Goal: Information Seeking & Learning: Learn about a topic

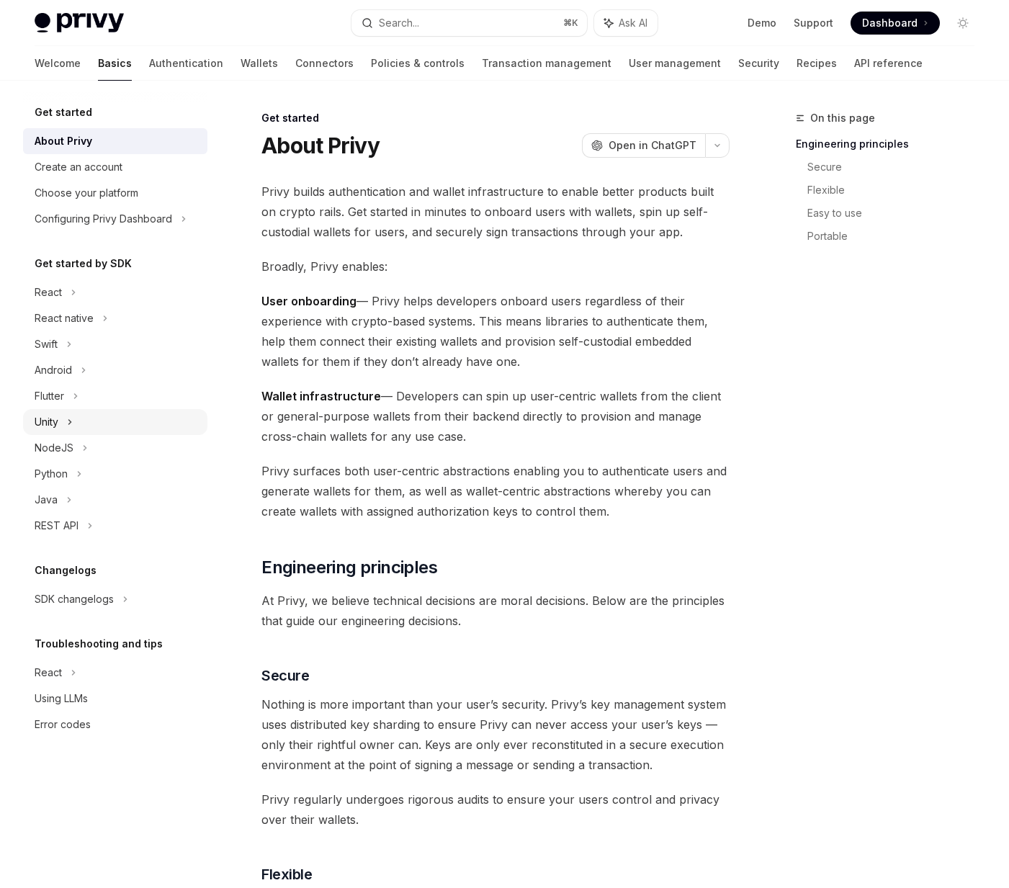
click at [48, 417] on div "Unity" at bounding box center [47, 422] width 24 height 17
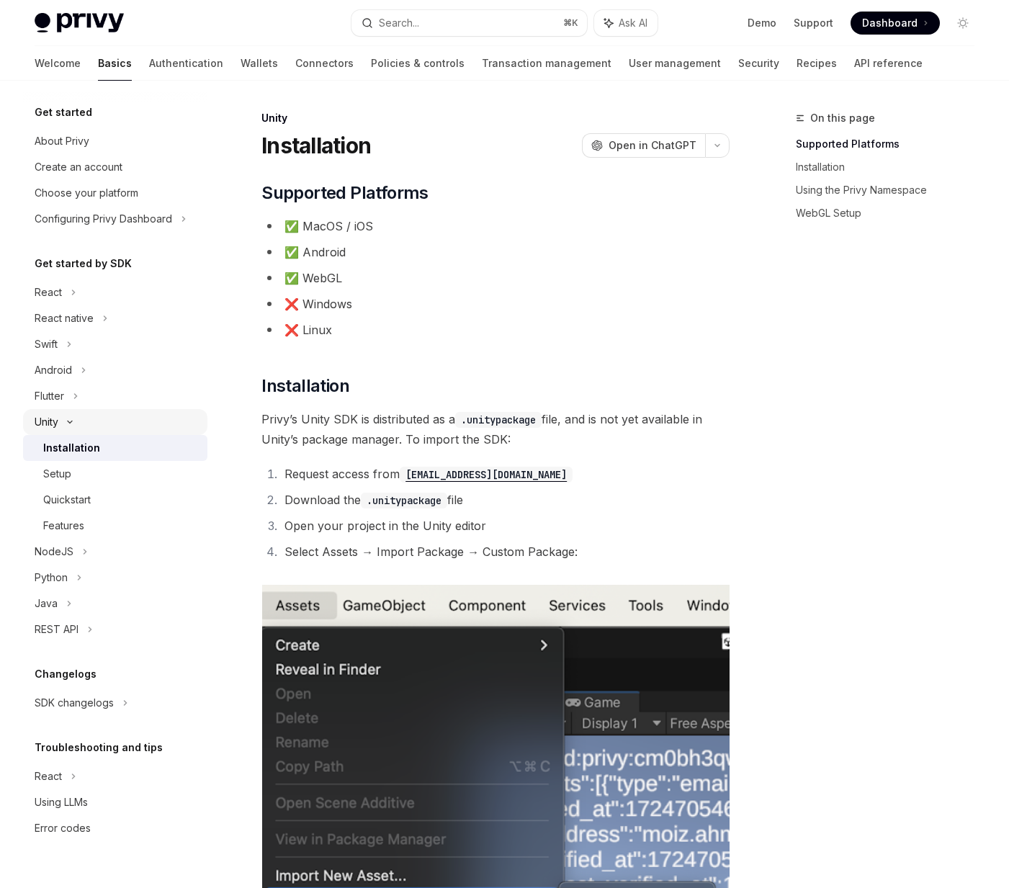
click at [48, 417] on div "Unity" at bounding box center [47, 422] width 24 height 17
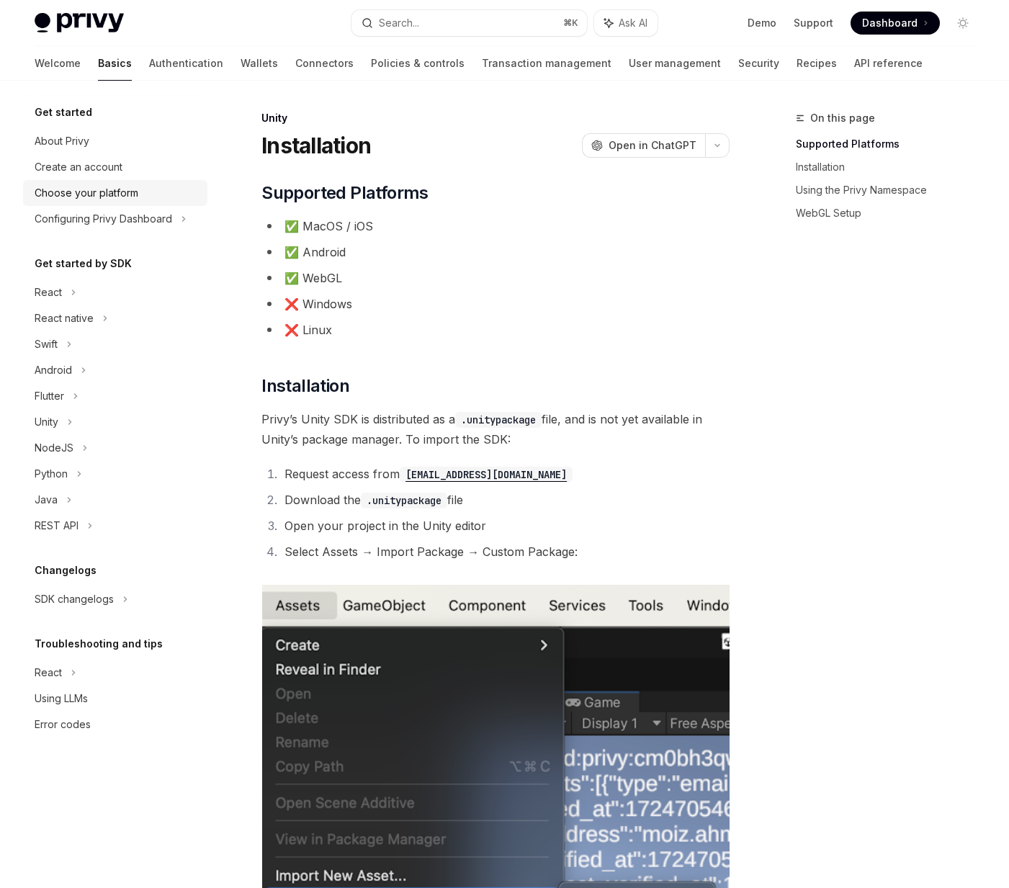
click at [78, 184] on link "Choose your platform" at bounding box center [115, 193] width 184 height 26
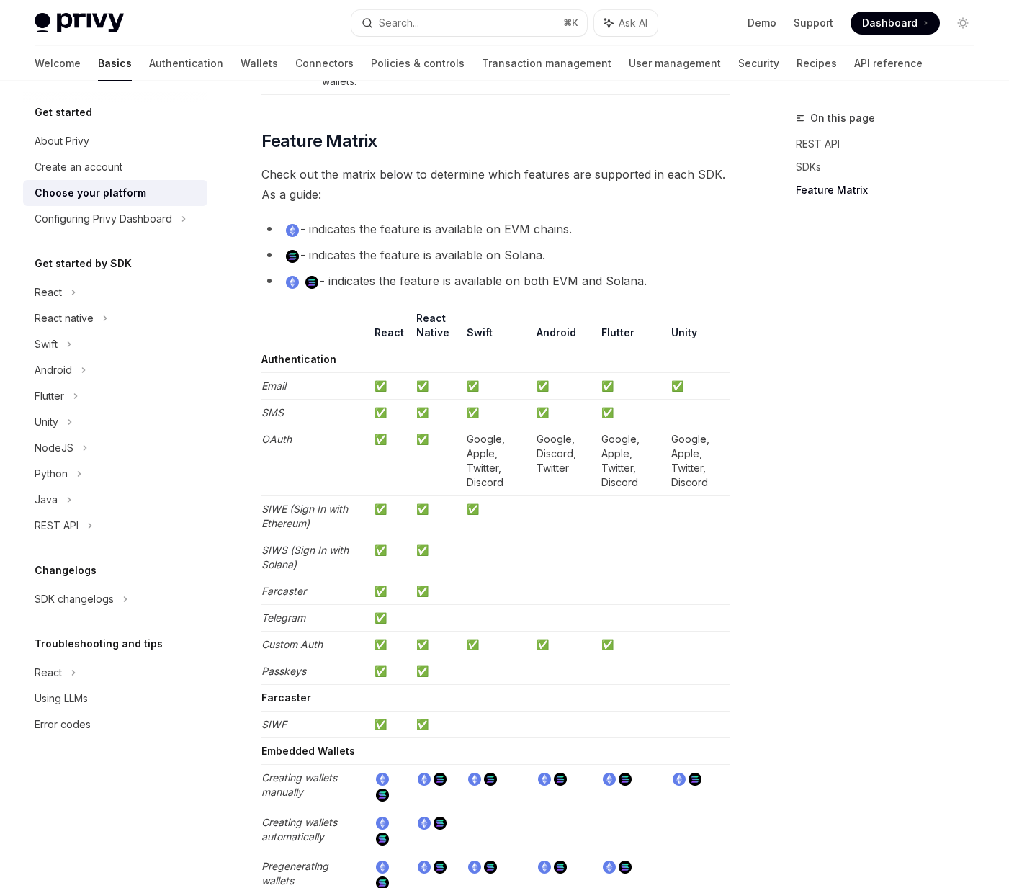
scroll to position [1421, 0]
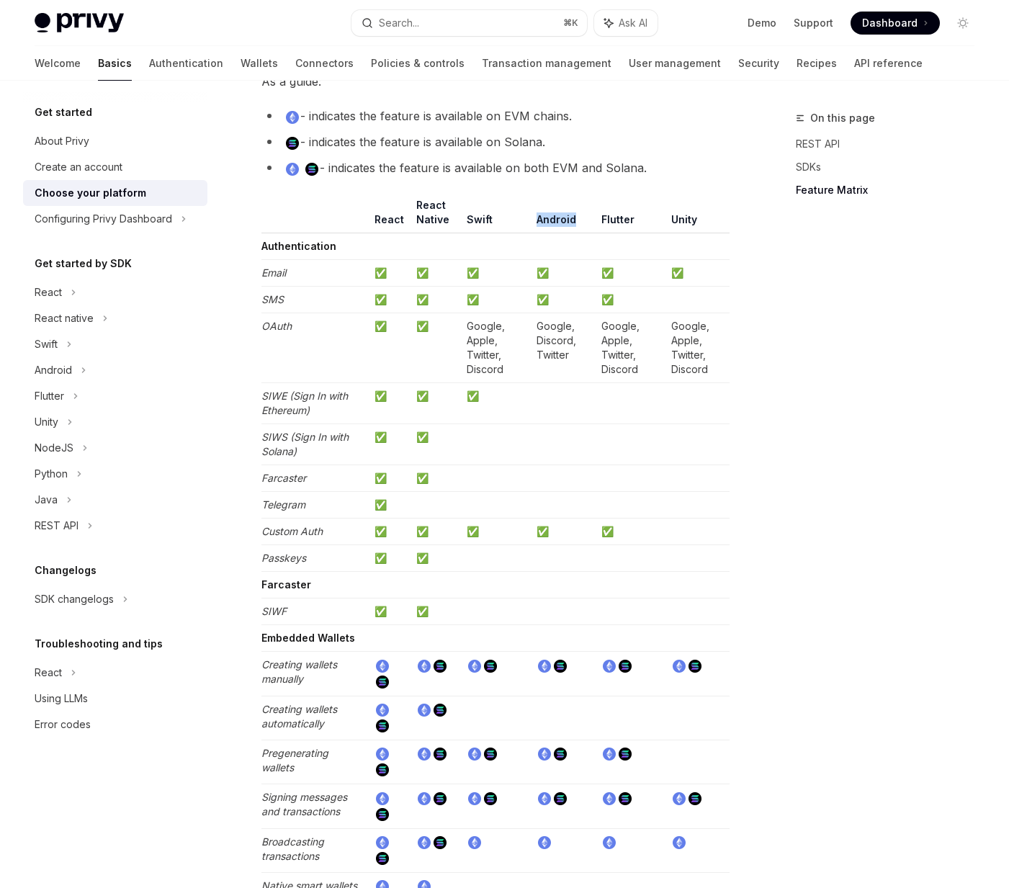
drag, startPoint x: 521, startPoint y: 215, endPoint x: 572, endPoint y: 222, distance: 51.6
click at [572, 222] on tr "React React Native Swift Android Flutter Unity" at bounding box center [496, 215] width 468 height 35
drag, startPoint x: 530, startPoint y: 272, endPoint x: 561, endPoint y: 349, distance: 82.4
click at [561, 349] on td "Google, Discord, Twitter" at bounding box center [563, 348] width 65 height 70
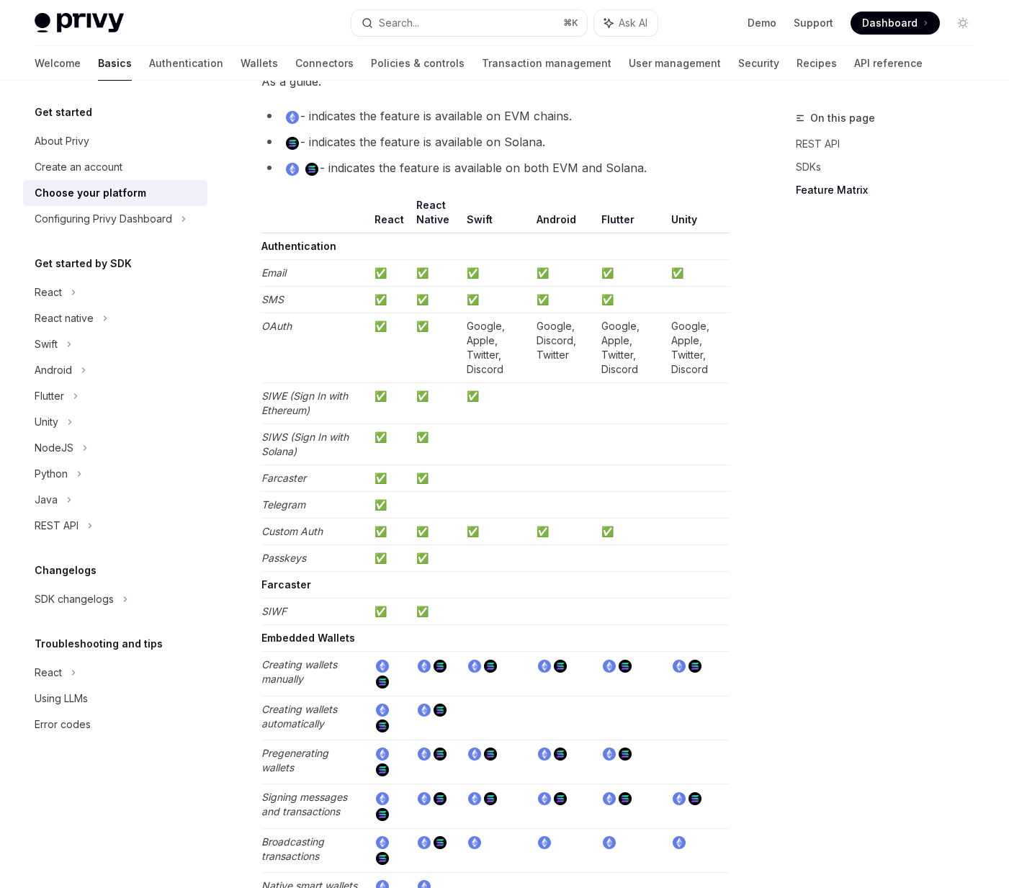
drag, startPoint x: 536, startPoint y: 546, endPoint x: 561, endPoint y: 545, distance: 24.5
click at [561, 545] on td at bounding box center [563, 558] width 65 height 27
drag, startPoint x: 549, startPoint y: 538, endPoint x: 525, endPoint y: 538, distance: 23.8
click at [525, 538] on tr "Custom Auth ✅ ✅ ✅ ✅ ✅" at bounding box center [496, 532] width 468 height 27
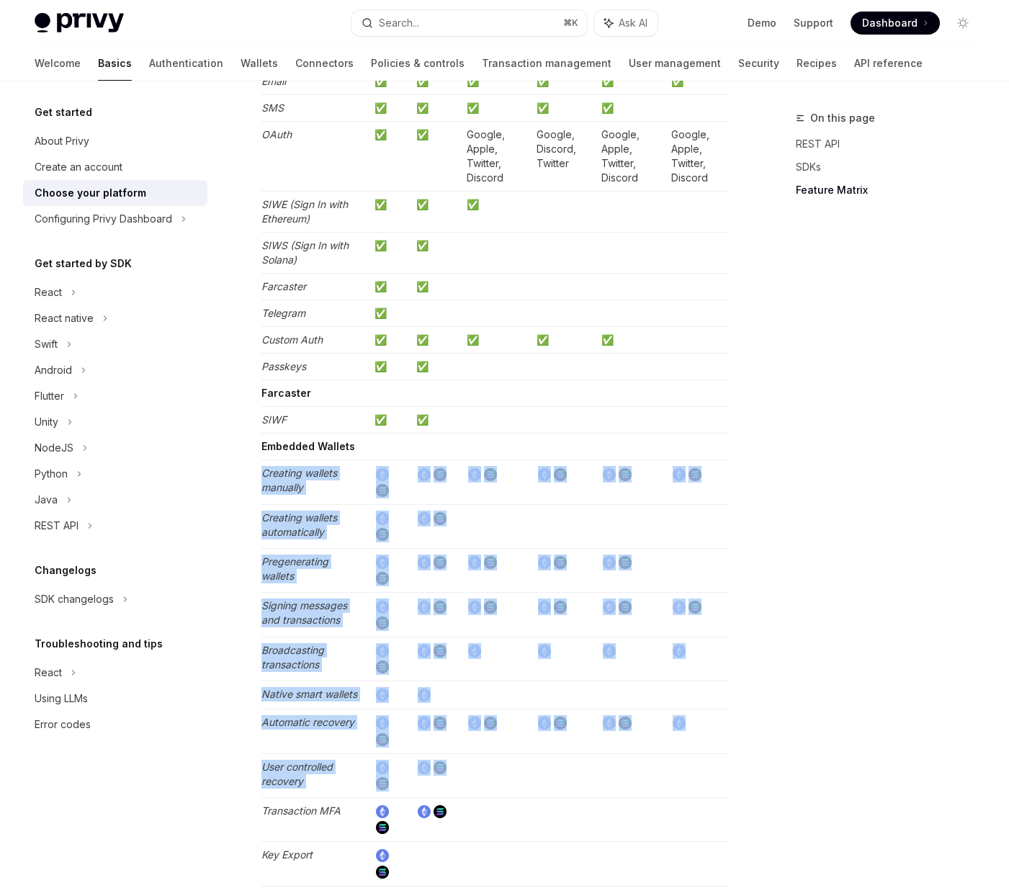
drag, startPoint x: 543, startPoint y: 459, endPoint x: 553, endPoint y: 785, distance: 326.5
click at [553, 785] on tbody "Authentication Email ✅ ✅ ✅ ✅ ✅ ✅ SMS ✅ ✅ ✅ ✅ ✅ OAuth ✅ ✅ Google, Apple, Twitter…" at bounding box center [496, 792] width 468 height 1501
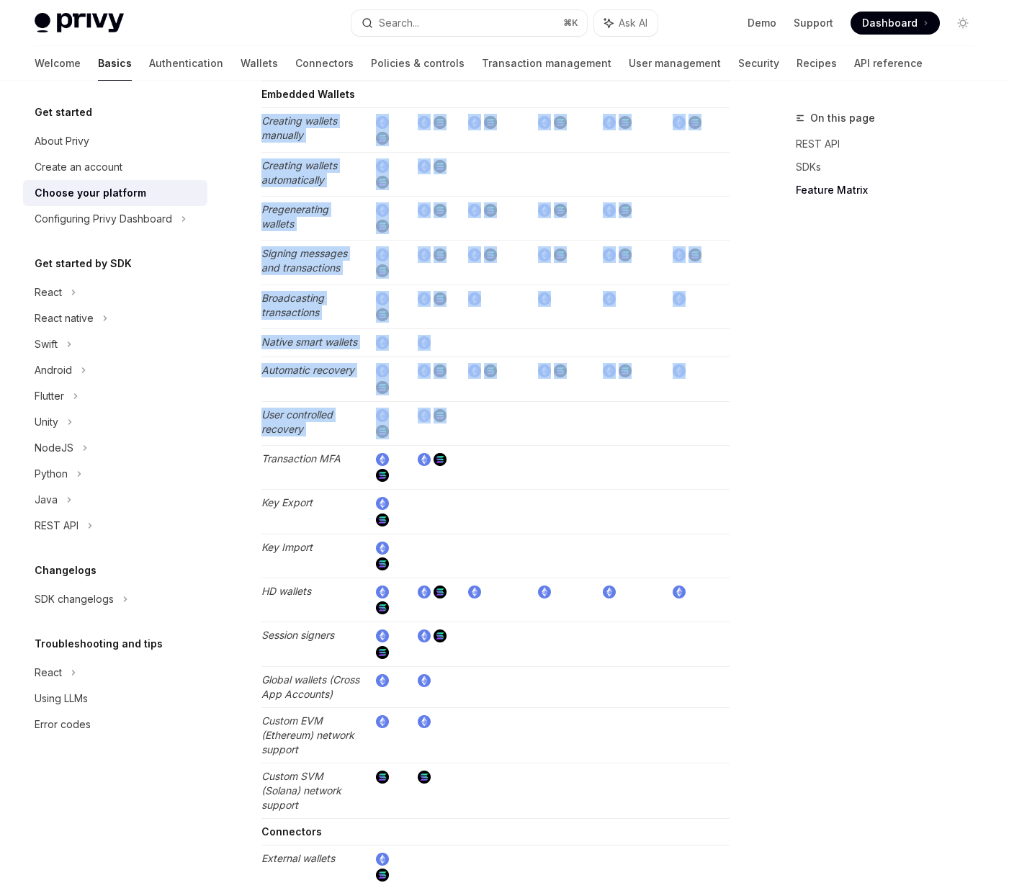
scroll to position [2045, 0]
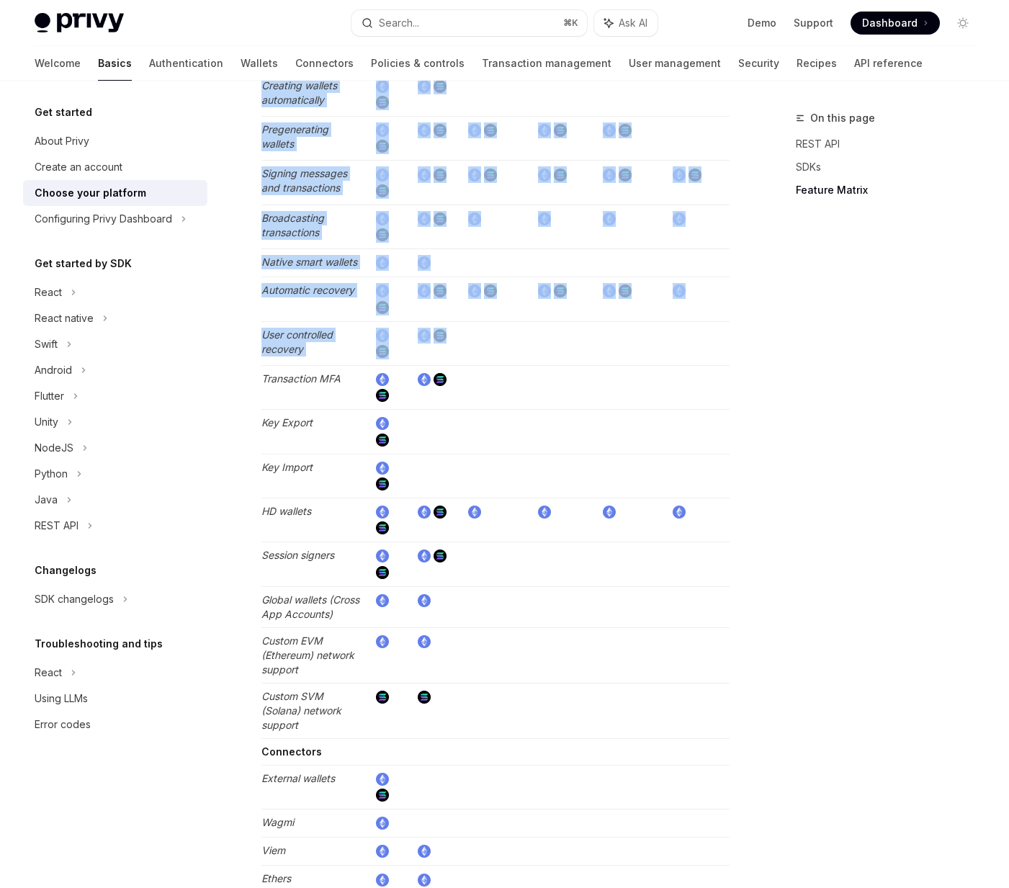
click at [529, 512] on td at bounding box center [496, 520] width 70 height 44
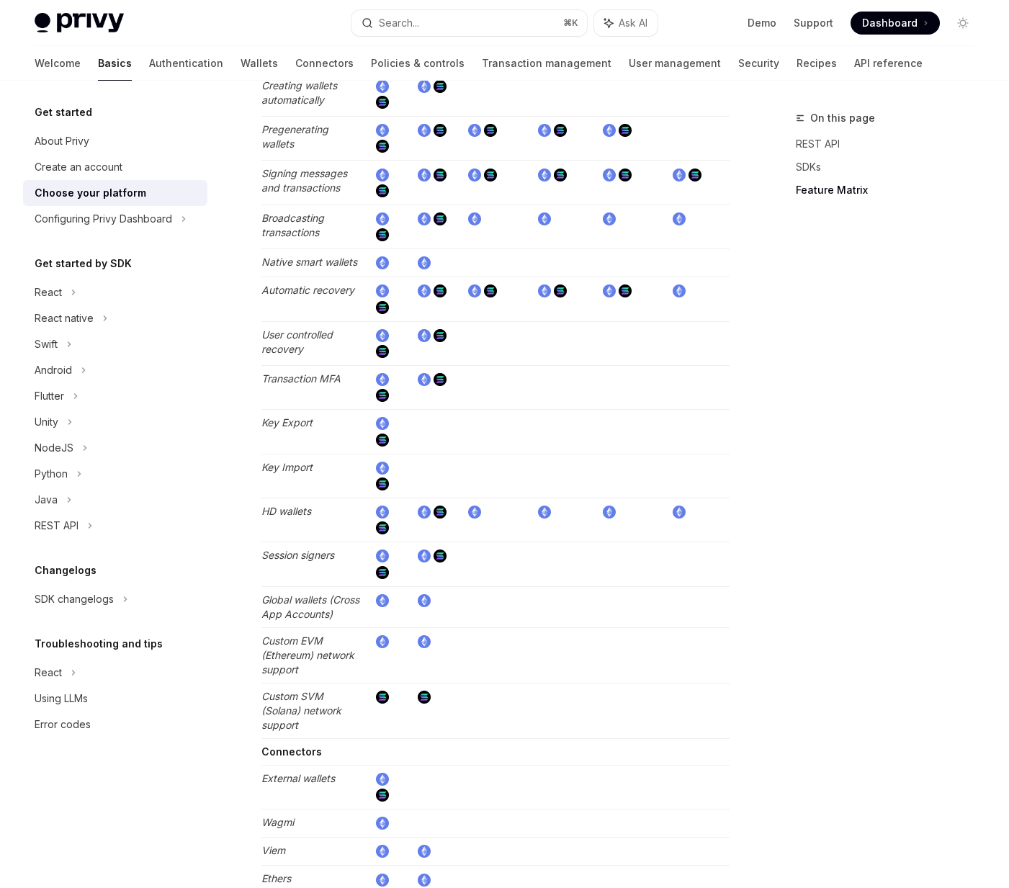
click at [529, 512] on td at bounding box center [496, 520] width 70 height 44
click at [550, 512] on tr "HD wallets" at bounding box center [496, 520] width 468 height 44
click at [550, 512] on td at bounding box center [563, 520] width 65 height 44
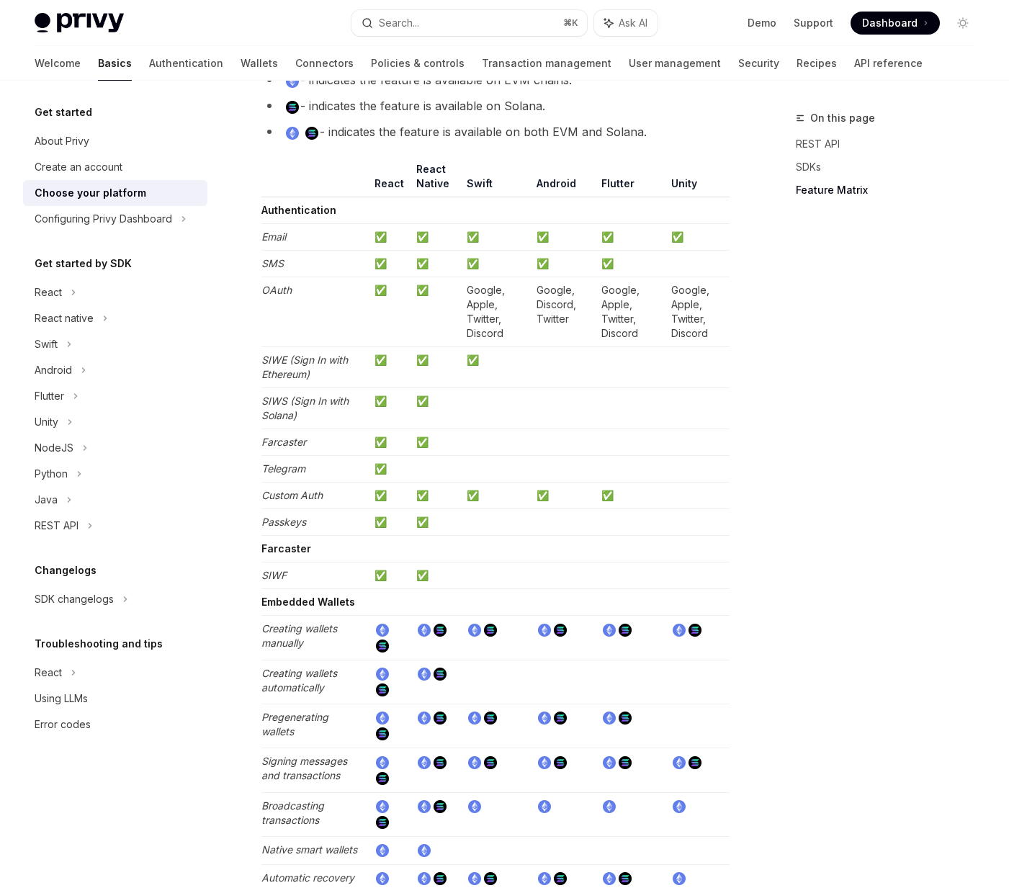
scroll to position [1464, 0]
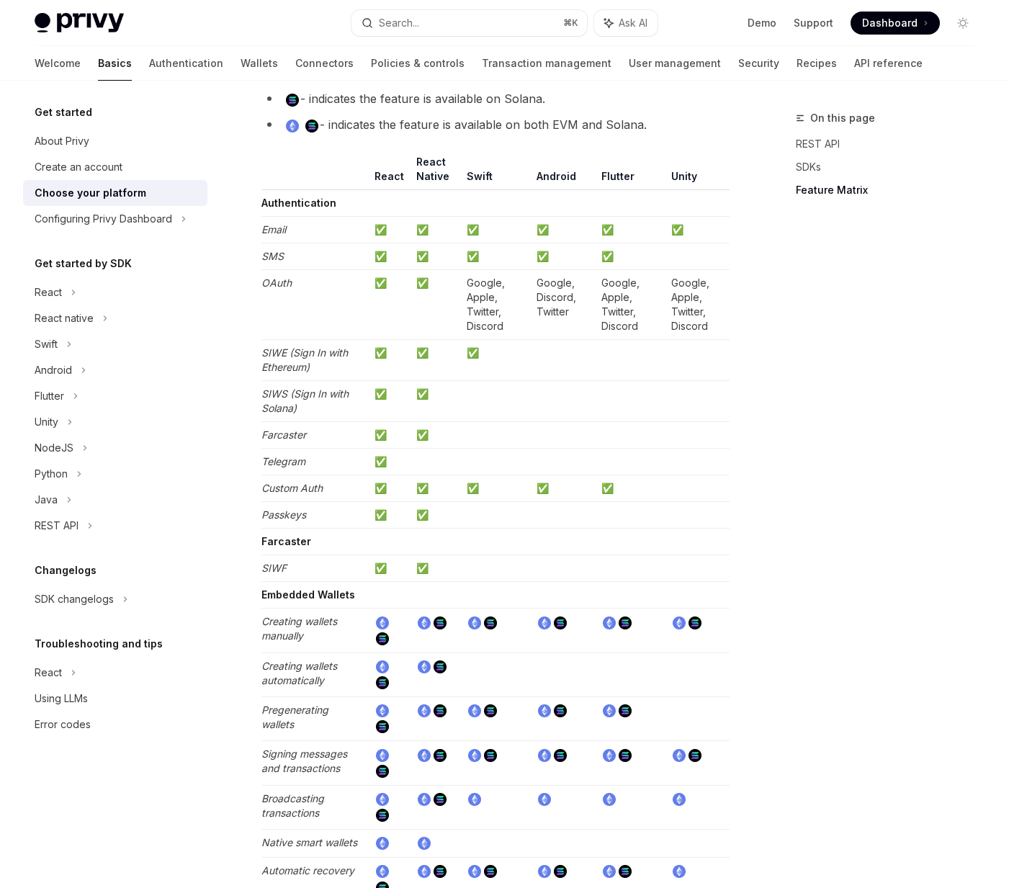
drag, startPoint x: 601, startPoint y: 195, endPoint x: 633, endPoint y: 205, distance: 33.1
click at [633, 205] on td at bounding box center [631, 203] width 70 height 27
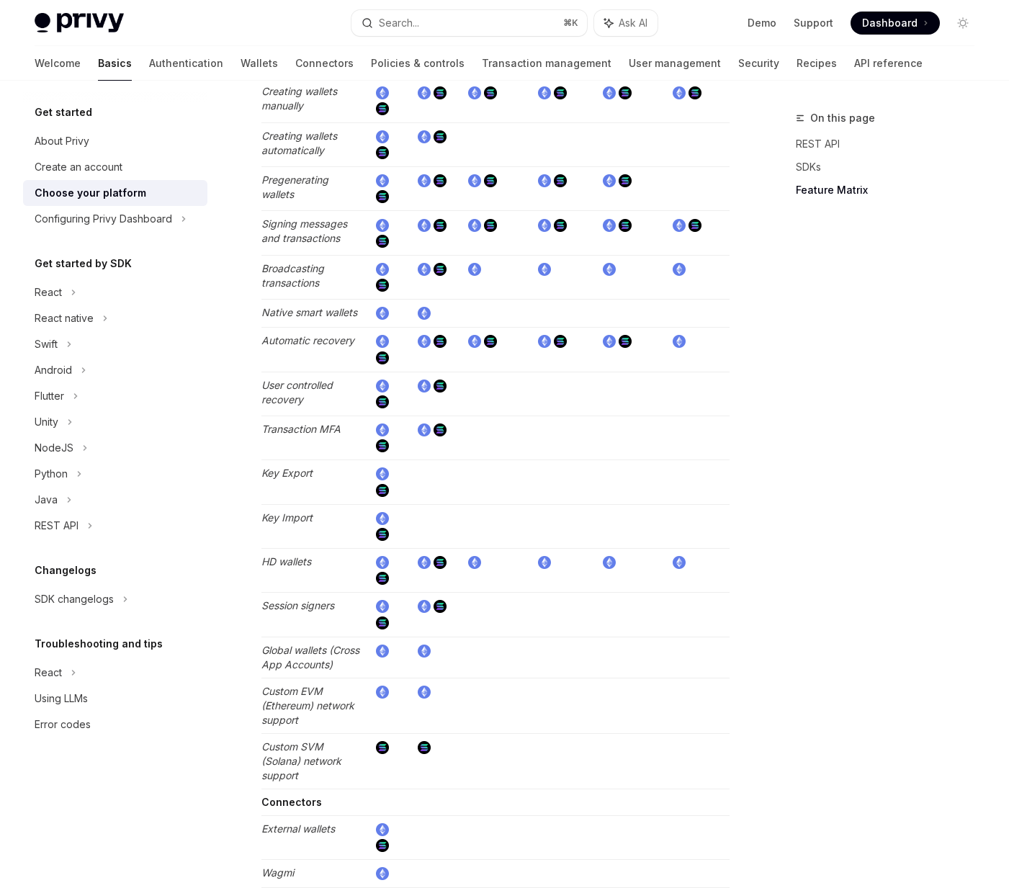
scroll to position [2031, 0]
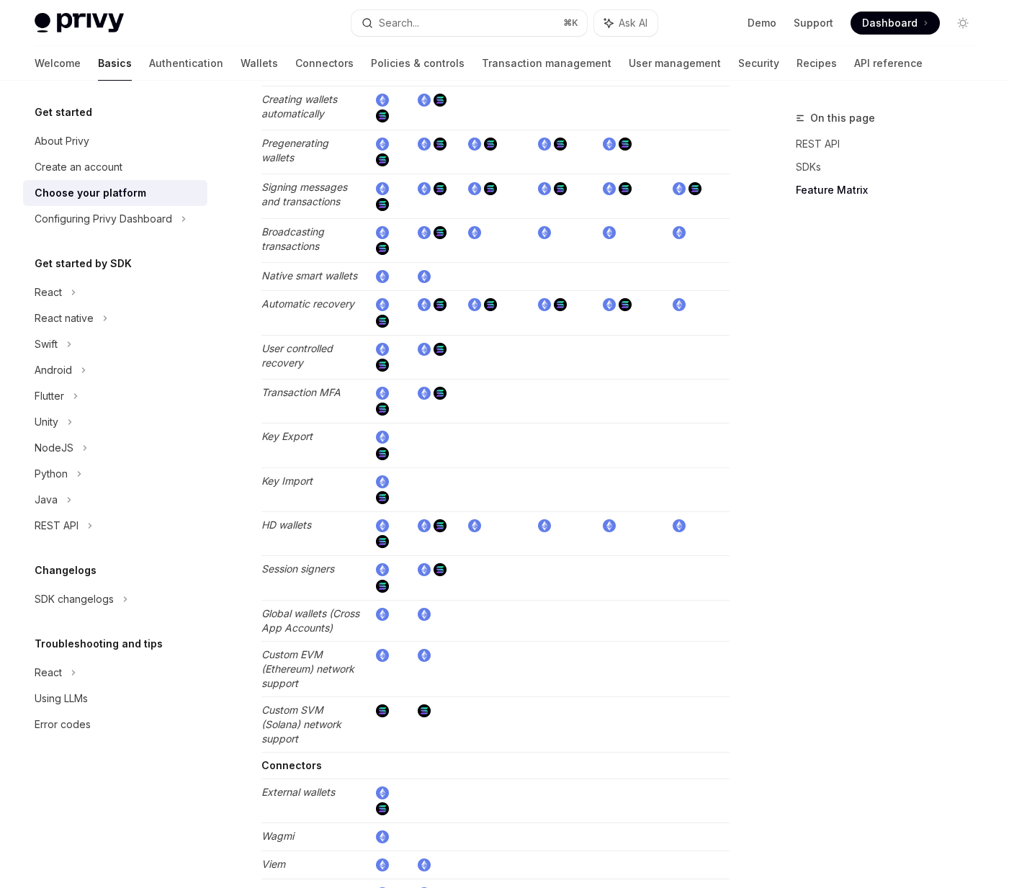
click at [588, 537] on td at bounding box center [563, 534] width 65 height 44
drag, startPoint x: 599, startPoint y: 537, endPoint x: 628, endPoint y: 537, distance: 29.5
click at [628, 537] on tr "HD wallets" at bounding box center [496, 534] width 468 height 44
click at [628, 537] on td at bounding box center [631, 534] width 70 height 44
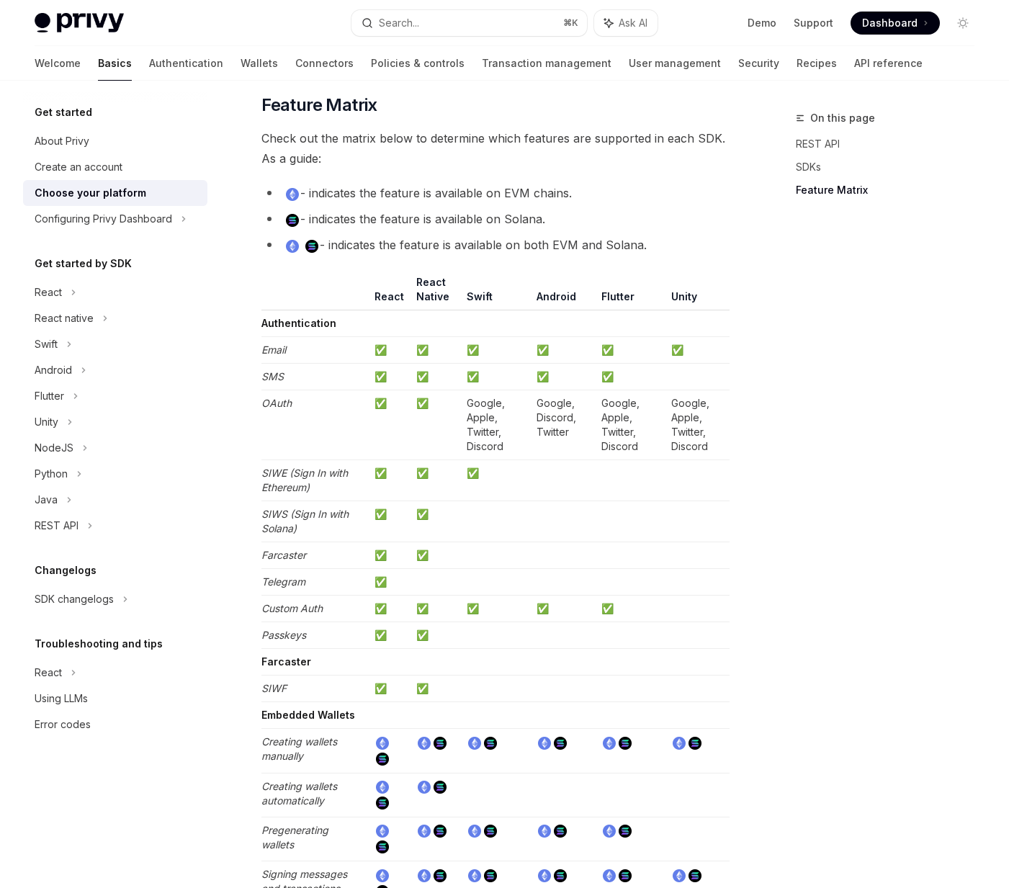
scroll to position [1311, 0]
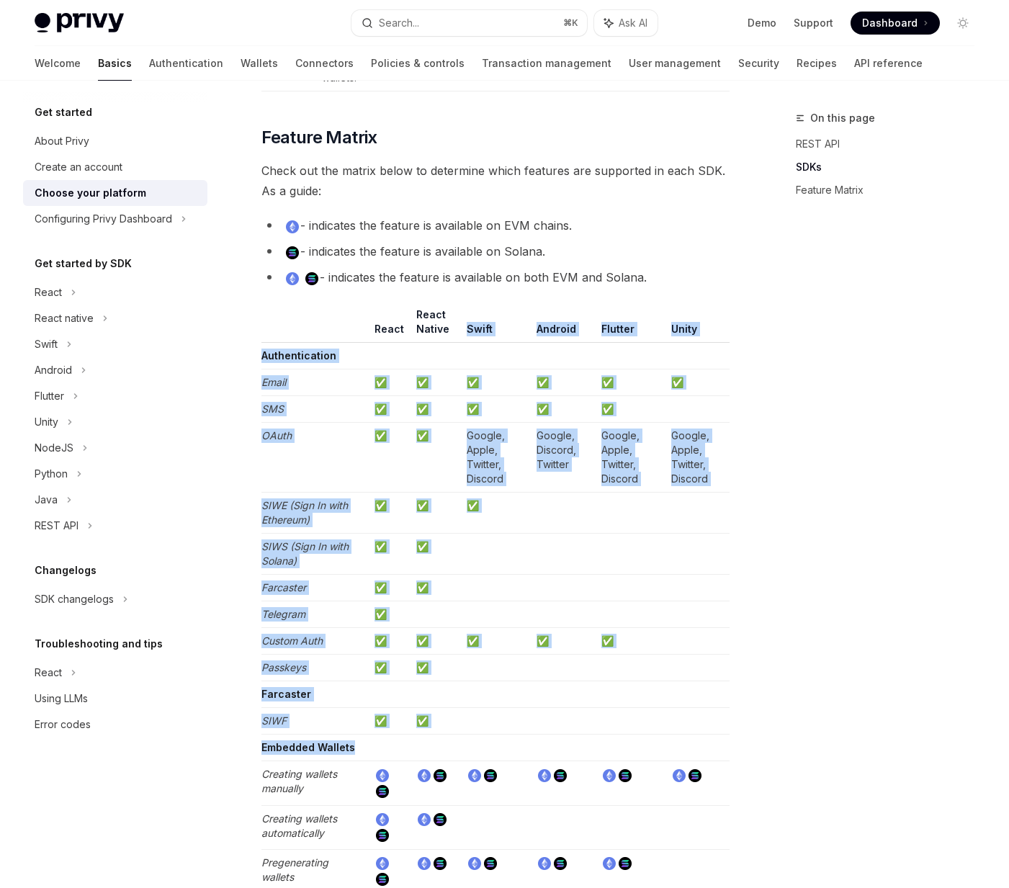
drag, startPoint x: 460, startPoint y: 330, endPoint x: 476, endPoint y: 732, distance: 402.4
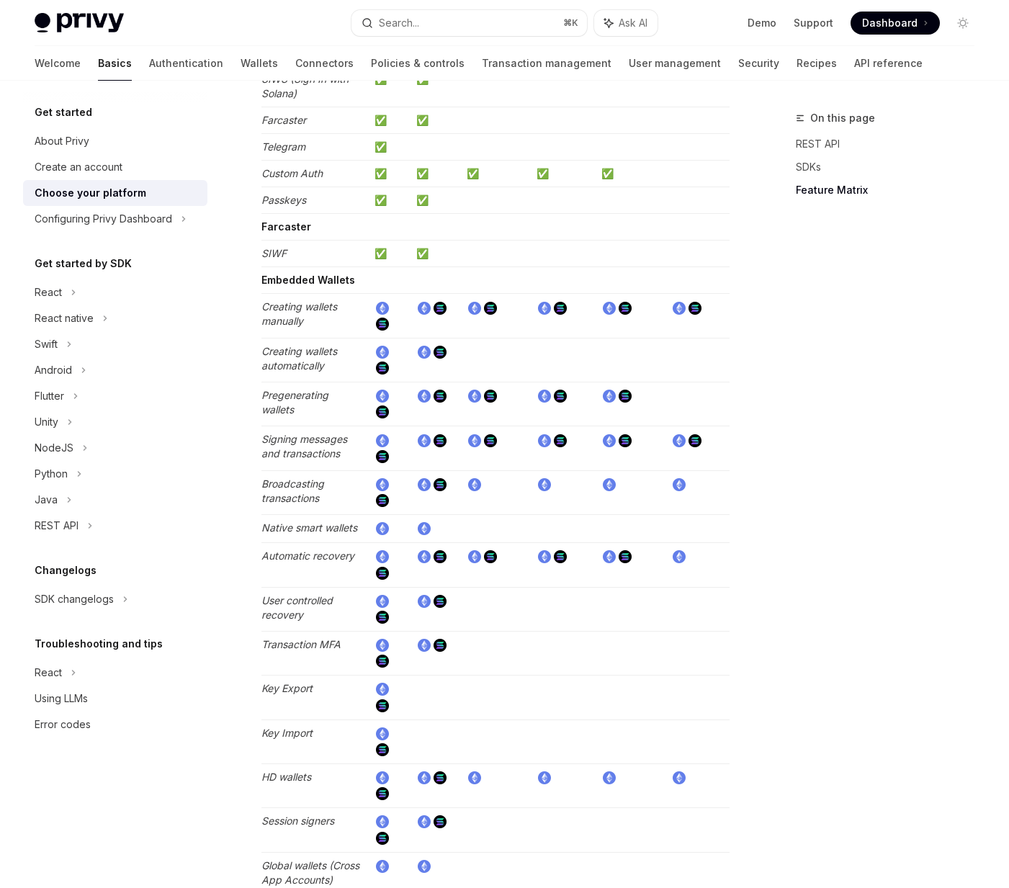
click at [505, 664] on td at bounding box center [496, 653] width 70 height 44
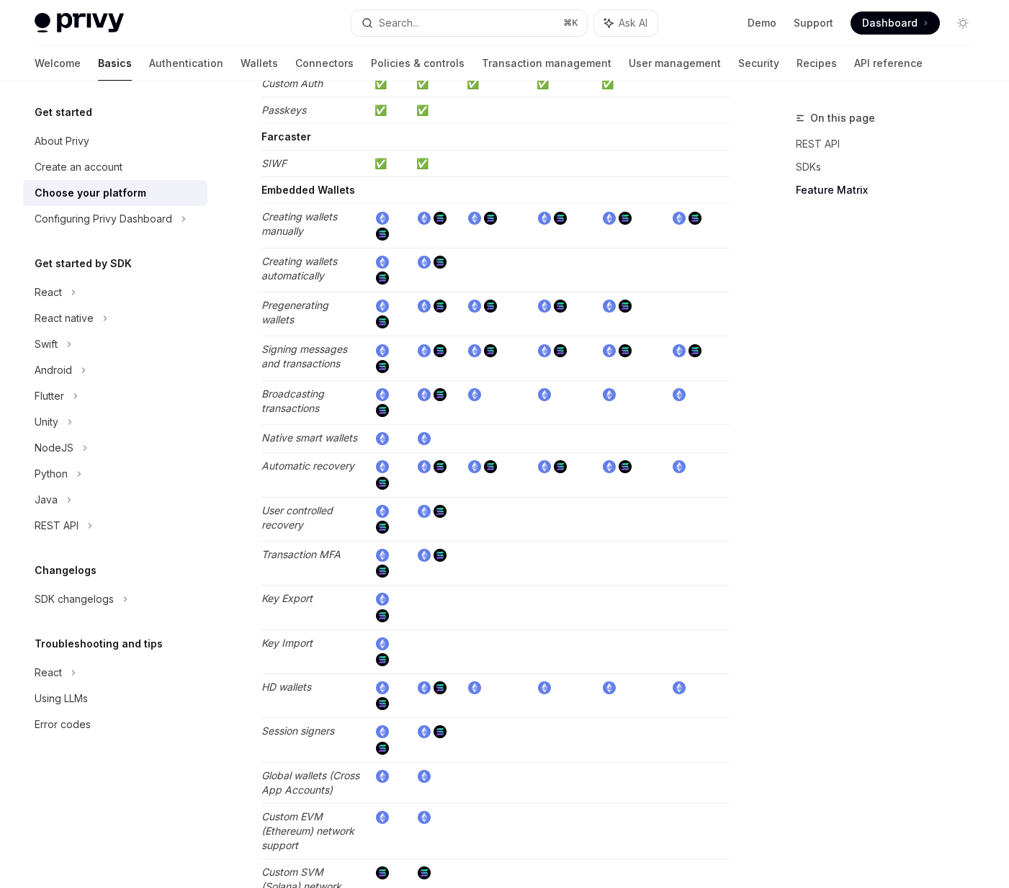
scroll to position [2012, 0]
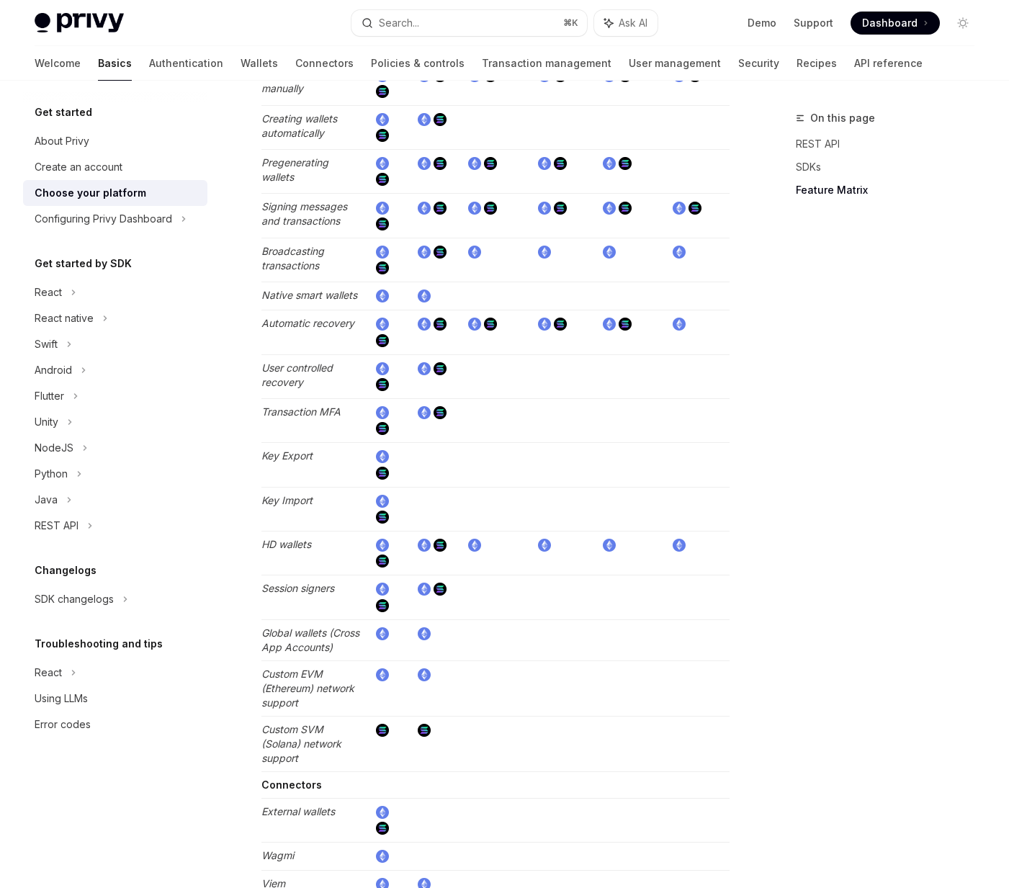
drag, startPoint x: 488, startPoint y: 545, endPoint x: 463, endPoint y: 545, distance: 24.5
click at [463, 545] on td at bounding box center [496, 553] width 70 height 44
drag, startPoint x: 463, startPoint y: 545, endPoint x: 489, endPoint y: 548, distance: 26.2
click at [489, 548] on td at bounding box center [496, 553] width 70 height 44
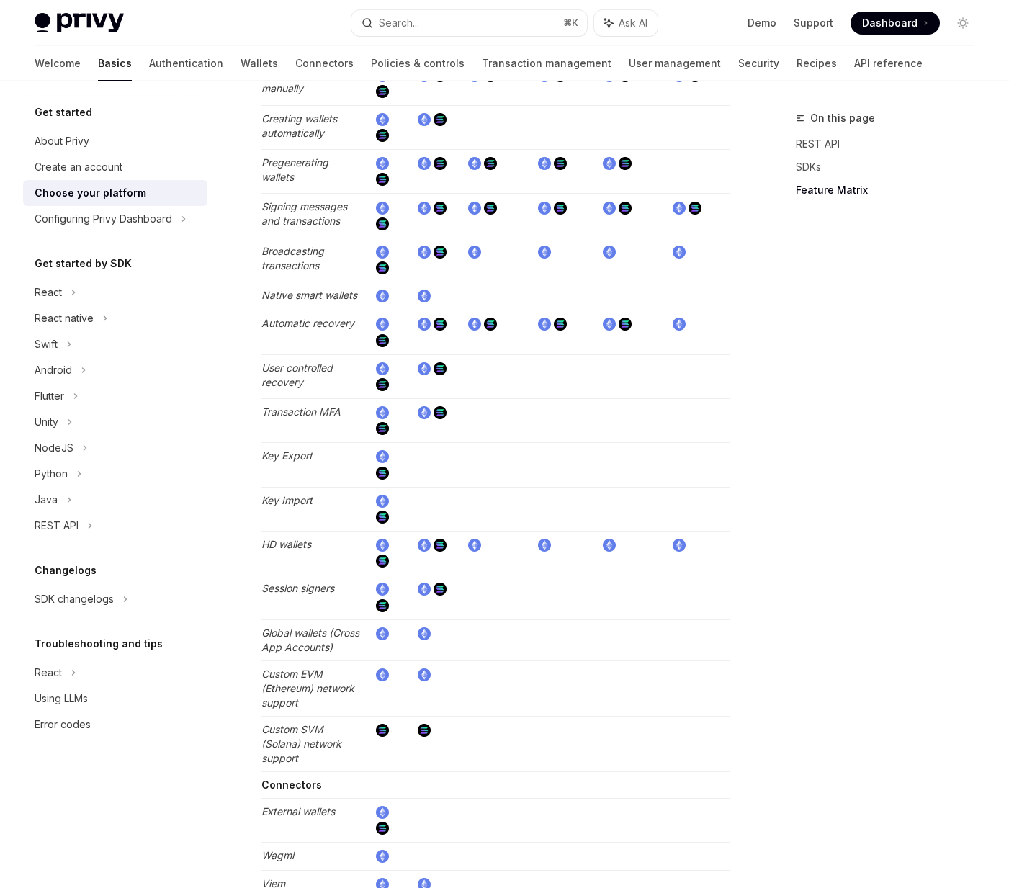
click at [489, 548] on td at bounding box center [496, 553] width 70 height 44
drag, startPoint x: 489, startPoint y: 548, endPoint x: 441, endPoint y: 546, distance: 48.3
click at [441, 546] on tr "HD wallets" at bounding box center [496, 553] width 468 height 44
click at [458, 546] on td at bounding box center [436, 553] width 50 height 44
click at [496, 545] on td at bounding box center [496, 553] width 70 height 44
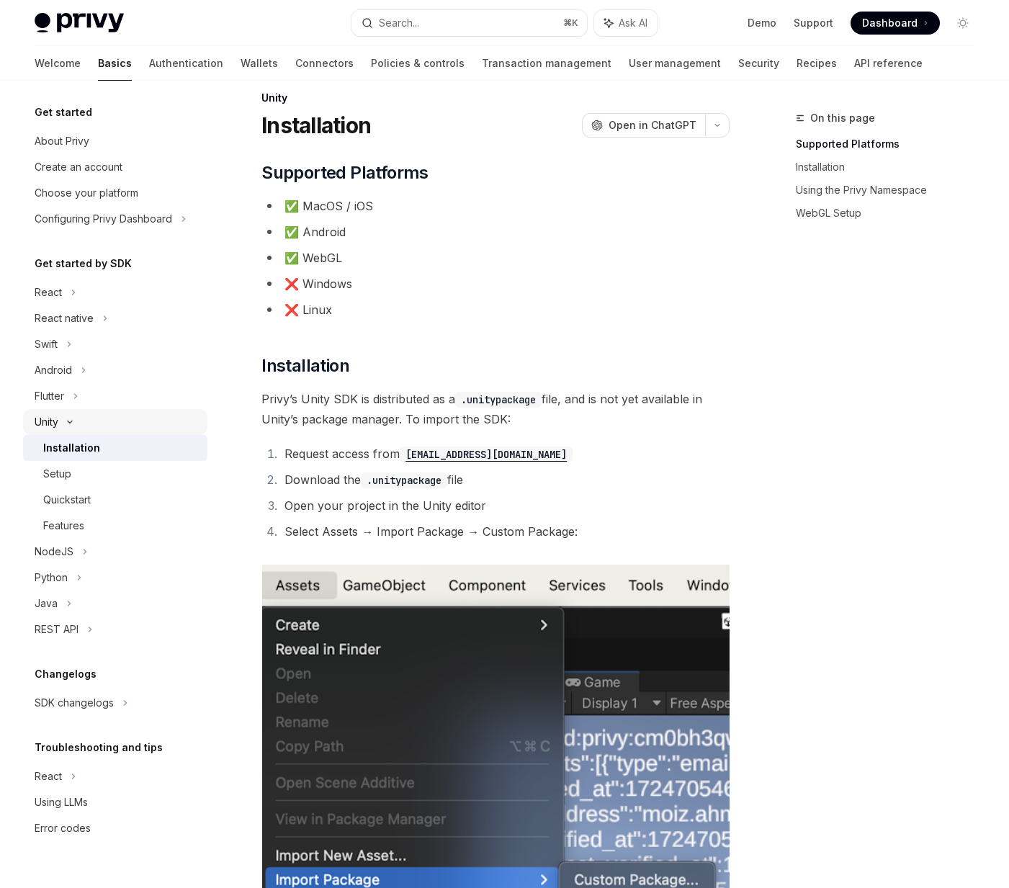
scroll to position [1, 0]
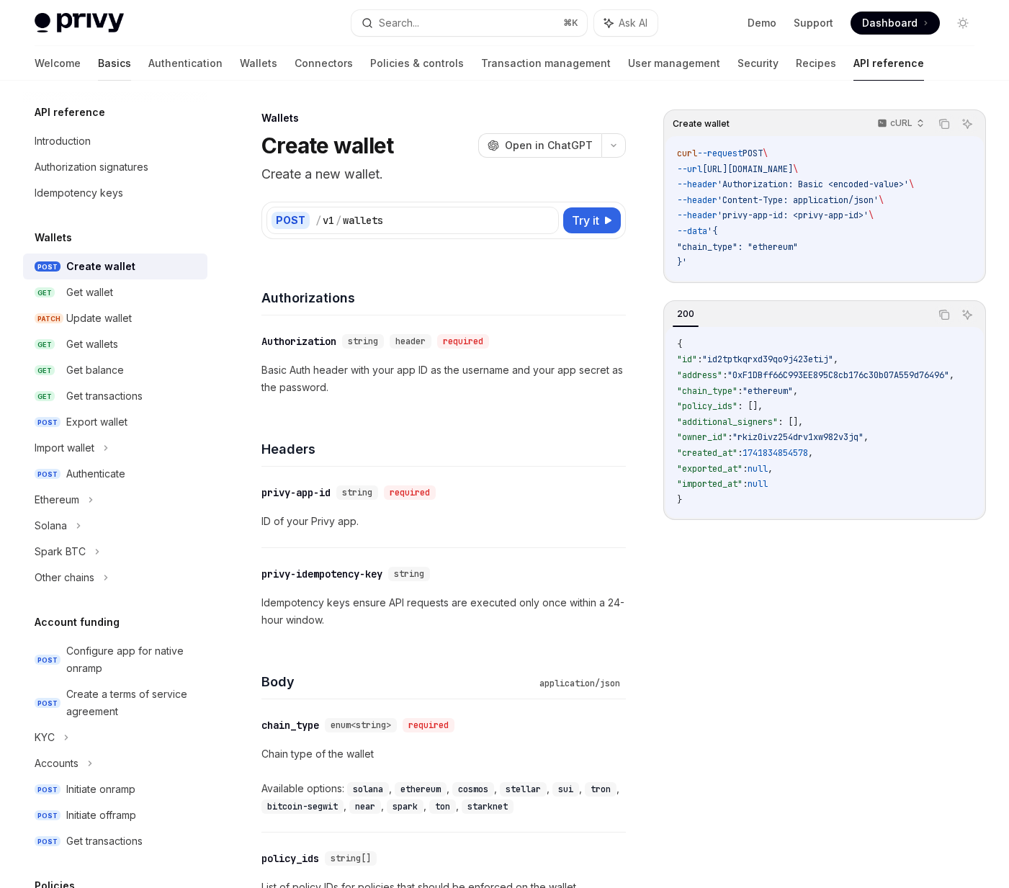
click at [98, 63] on link "Basics" at bounding box center [114, 63] width 33 height 35
click at [98, 66] on link "Basics" at bounding box center [114, 63] width 33 height 35
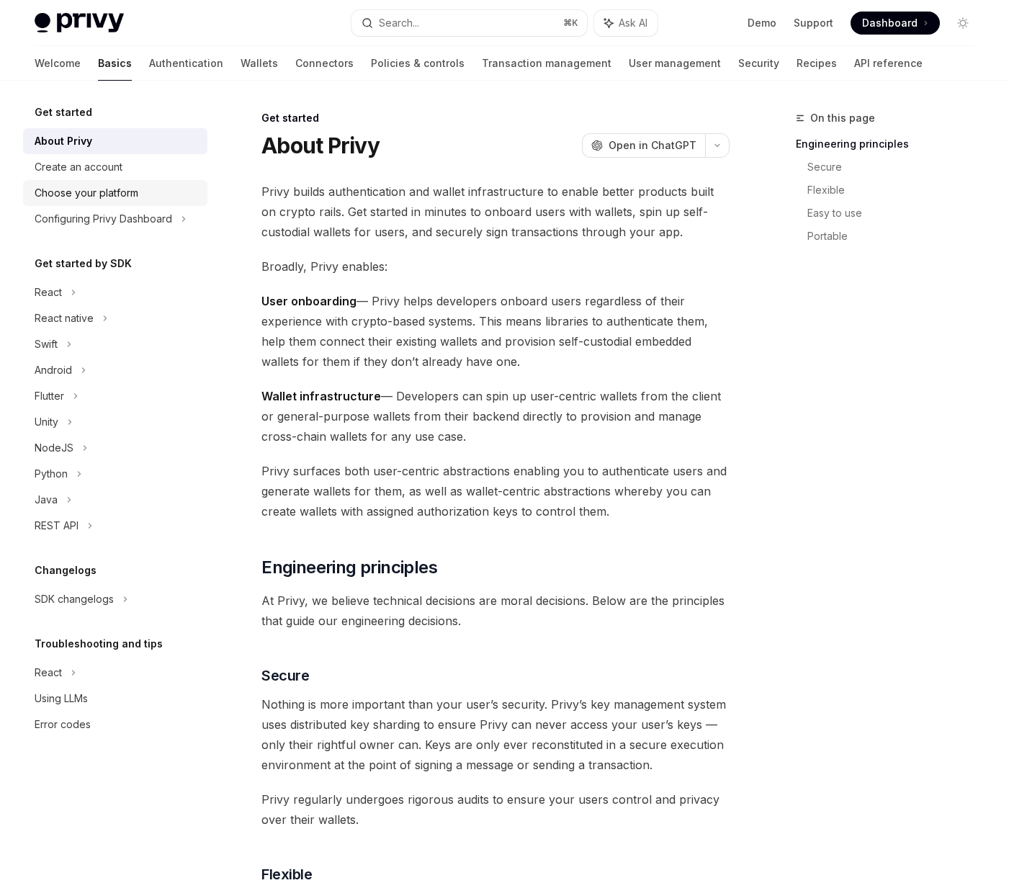
click at [63, 197] on div "Choose your platform" at bounding box center [87, 192] width 104 height 17
type textarea "*"
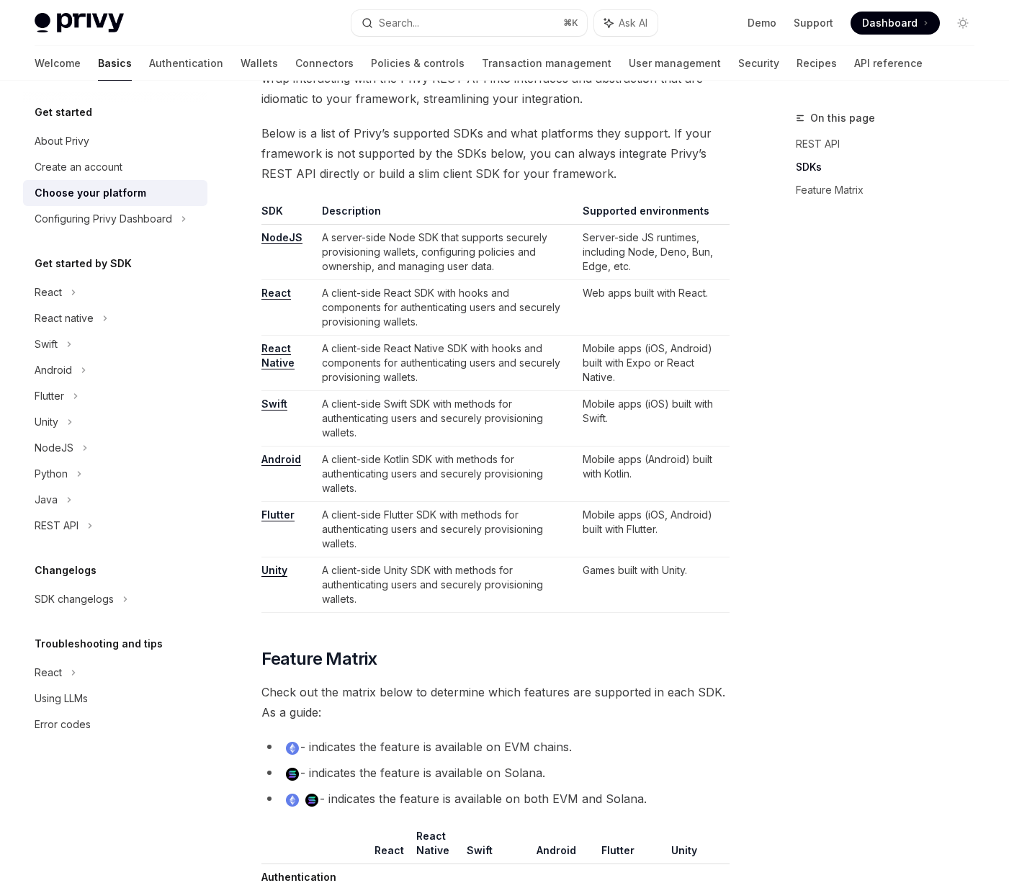
scroll to position [822, 0]
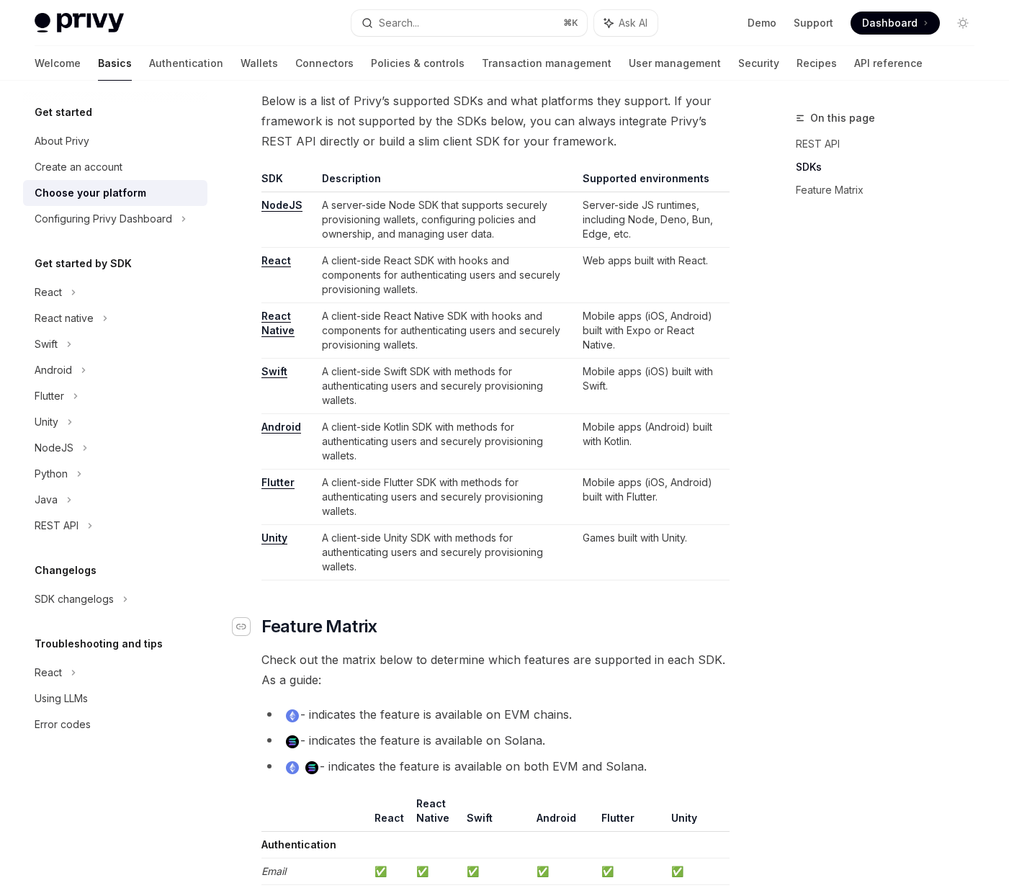
click at [240, 628] on icon "Navigate to header" at bounding box center [241, 627] width 10 height 9
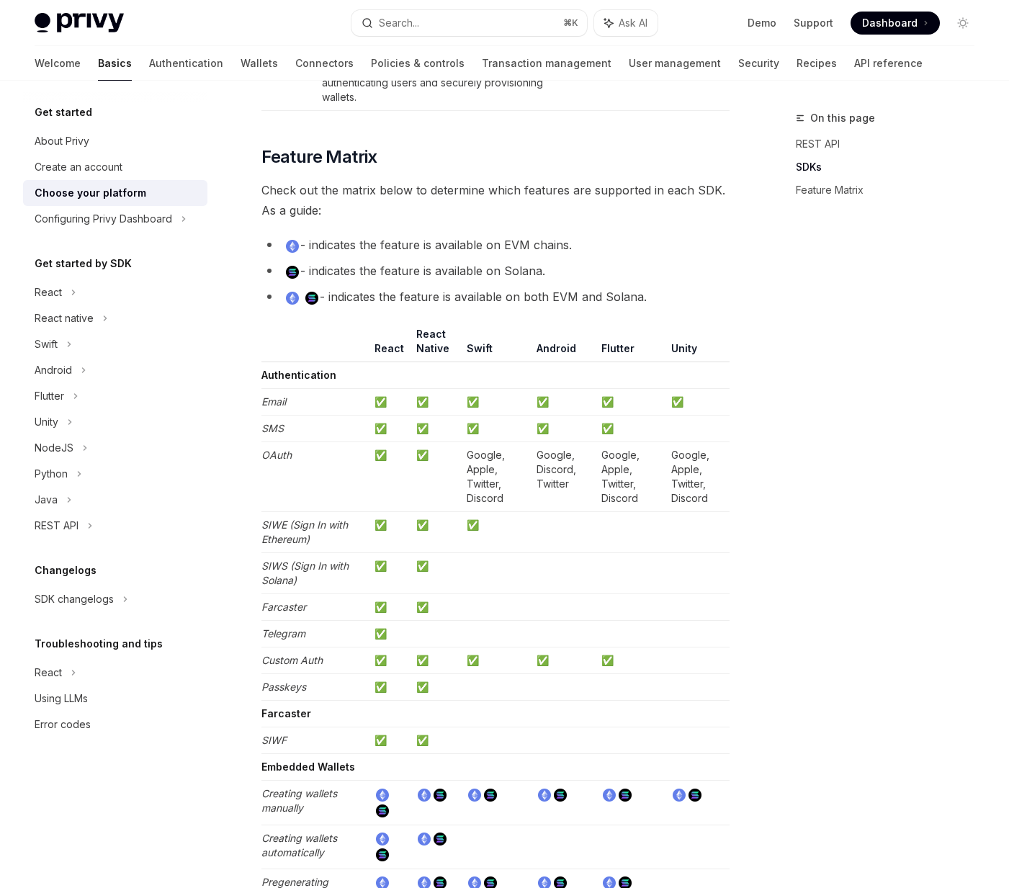
scroll to position [1328, 0]
